Goal: Task Accomplishment & Management: Use online tool/utility

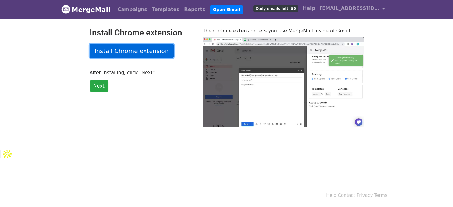
click at [115, 54] on link "Install Chrome extension" at bounding box center [132, 51] width 84 height 14
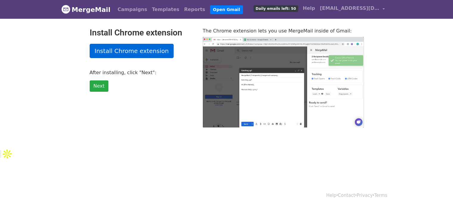
type input "15.44"
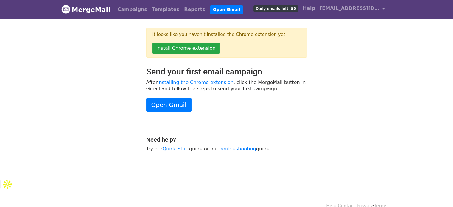
click at [365, 125] on div "Send your first email campaign After installing the Chrome extension , click th…" at bounding box center [226, 112] width 339 height 91
click at [175, 103] on link "Open Gmail" at bounding box center [168, 105] width 45 height 14
